Goal: Task Accomplishment & Management: Manage account settings

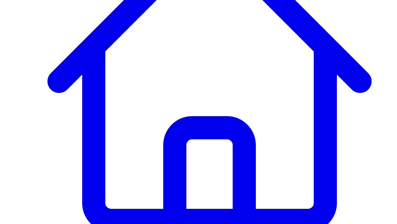
scroll to position [157, 0]
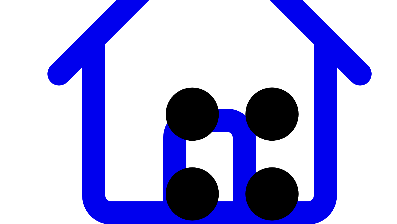
drag, startPoint x: 105, startPoint y: 129, endPoint x: 108, endPoint y: 73, distance: 56.1
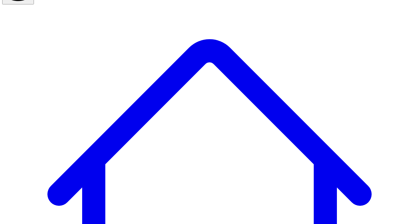
scroll to position [0, 0]
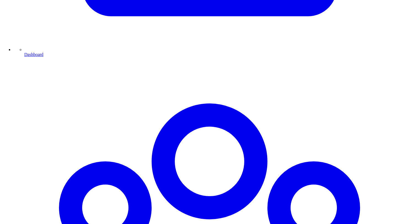
scroll to position [424, 0]
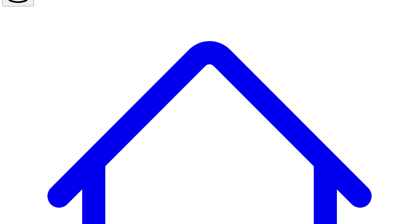
scroll to position [40, 0]
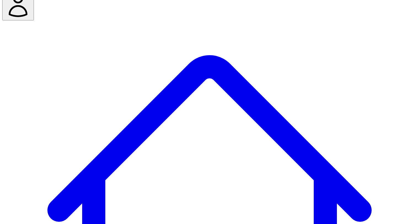
scroll to position [0, 0]
